Goal: Task Accomplishment & Management: Complete application form

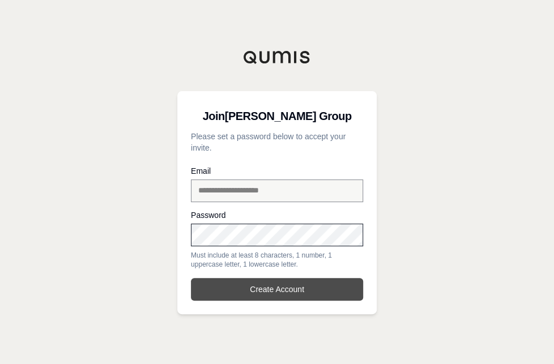
click at [294, 288] on button "Create Account" at bounding box center [277, 289] width 172 height 23
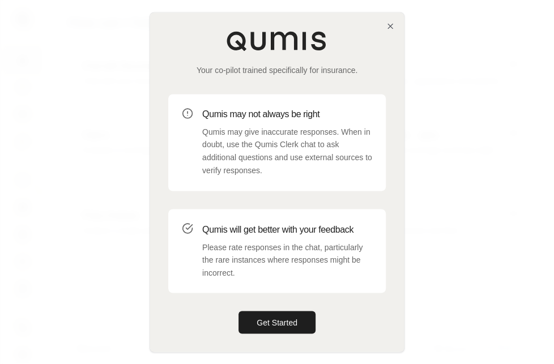
click at [492, 91] on div at bounding box center [277, 182] width 554 height 364
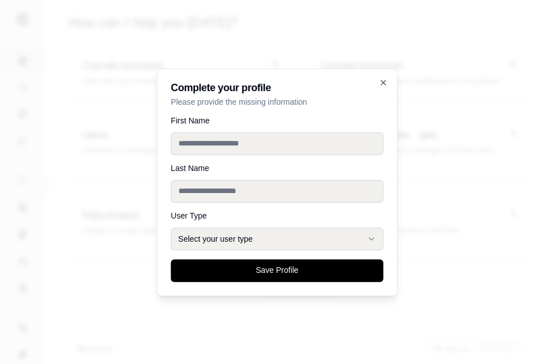
click at [195, 139] on input "First Name" at bounding box center [277, 144] width 212 height 23
type input "*****"
type input "******"
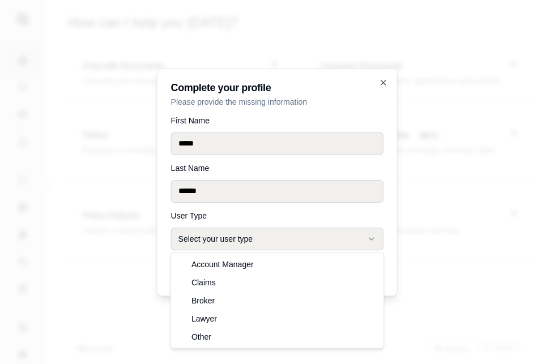
click at [241, 234] on button "Select your user type" at bounding box center [277, 239] width 212 height 23
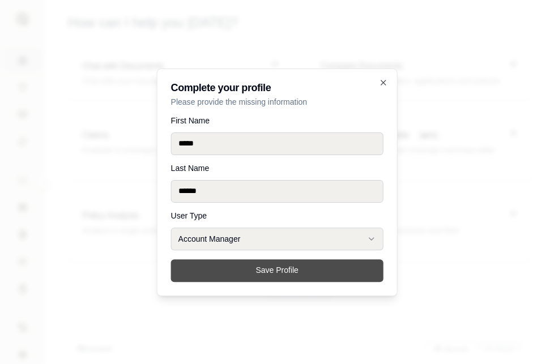
click at [251, 271] on button "Save Profile" at bounding box center [277, 270] width 212 height 23
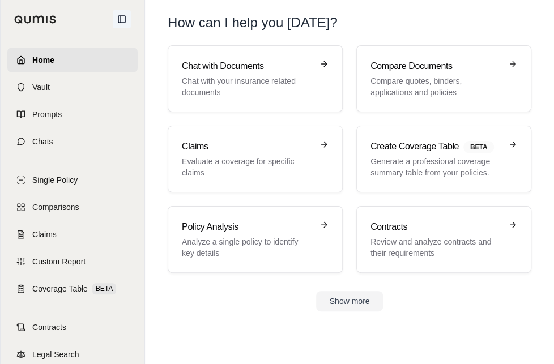
click at [122, 18] on icon at bounding box center [121, 19] width 9 height 9
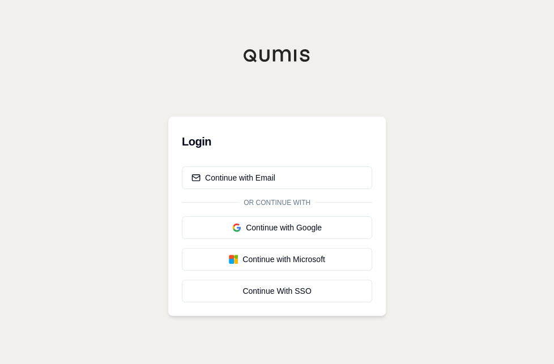
click at [530, 133] on div "Login Continue with Email Or continue with Continue with Google Continue with M…" at bounding box center [277, 182] width 554 height 364
click at [266, 175] on div "Continue with Email" at bounding box center [233, 177] width 84 height 11
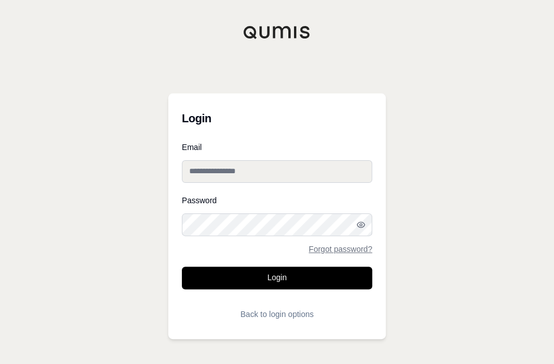
click at [269, 172] on input "Email" at bounding box center [277, 171] width 190 height 23
click at [481, 244] on div "Login Email Password Forgot password? Login Back to login options" at bounding box center [277, 182] width 554 height 364
click at [224, 162] on input "Email" at bounding box center [277, 171] width 190 height 23
type input "**********"
click at [182, 267] on button "Login" at bounding box center [277, 278] width 190 height 23
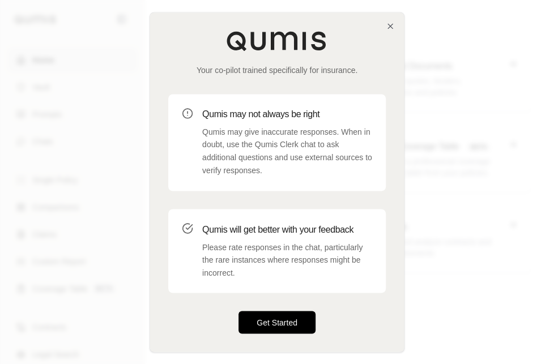
click at [271, 320] on button "Get Started" at bounding box center [276, 322] width 77 height 23
